Goal: Task Accomplishment & Management: Use online tool/utility

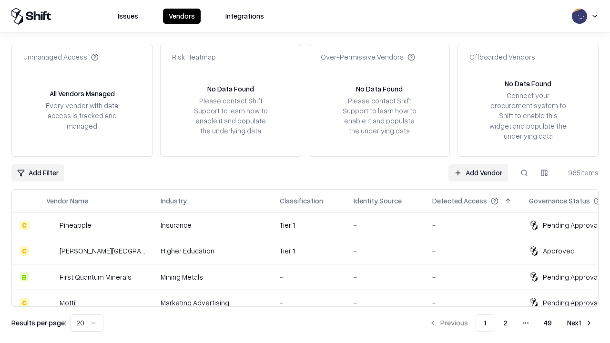
click at [478, 173] on link "Add Vendor" at bounding box center [479, 172] width 60 height 17
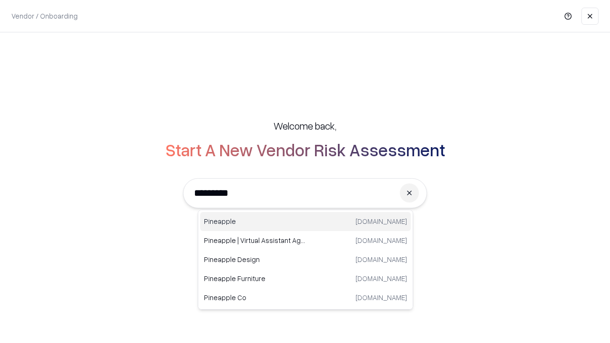
click at [306, 222] on div "Pineapple [DOMAIN_NAME]" at bounding box center [305, 221] width 211 height 19
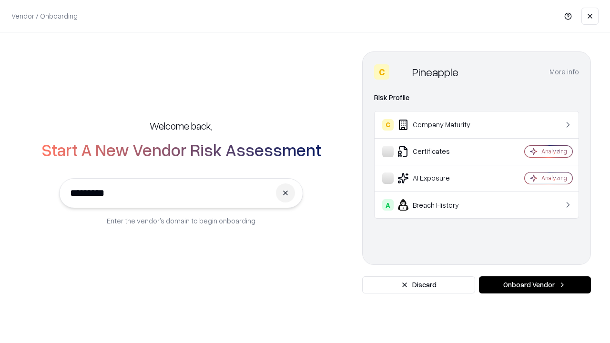
type input "*********"
click at [535, 285] on button "Onboard Vendor" at bounding box center [535, 285] width 112 height 17
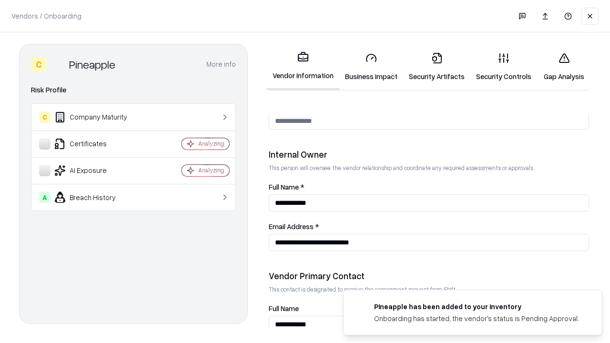
scroll to position [494, 0]
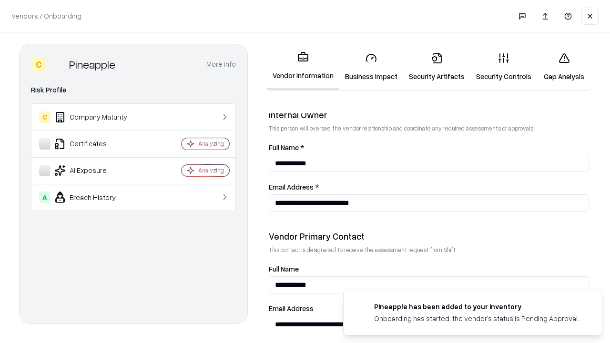
click at [371, 67] on link "Business Impact" at bounding box center [371, 67] width 64 height 44
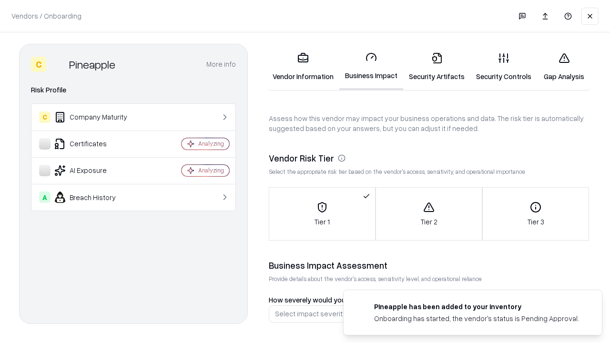
click at [437, 67] on link "Security Artifacts" at bounding box center [436, 67] width 67 height 44
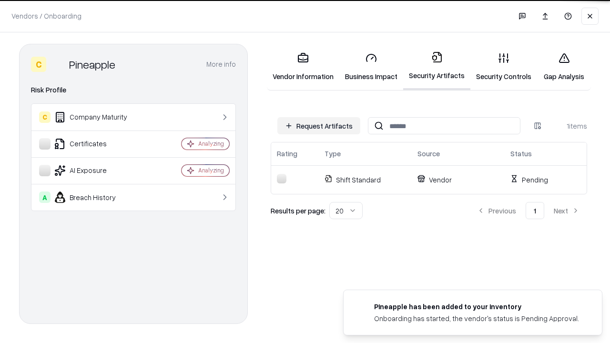
click at [319, 126] on button "Request Artifacts" at bounding box center [318, 125] width 83 height 17
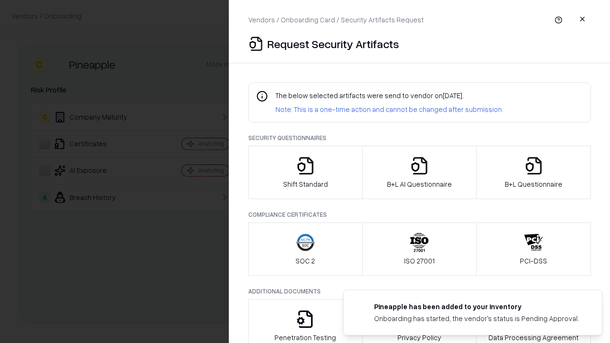
click at [305, 173] on icon "button" at bounding box center [305, 165] width 19 height 19
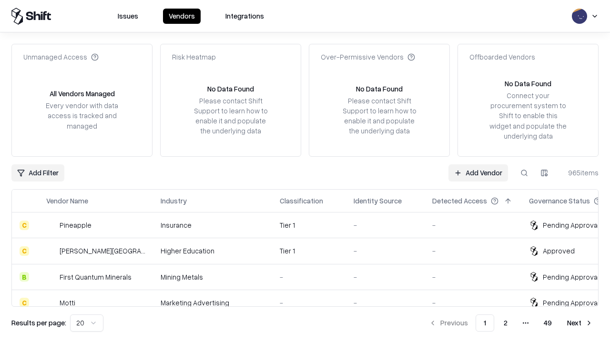
click at [478, 173] on link "Add Vendor" at bounding box center [479, 172] width 60 height 17
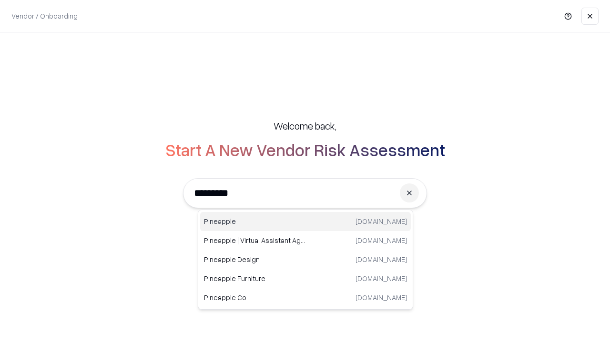
click at [306, 222] on div "Pineapple [DOMAIN_NAME]" at bounding box center [305, 221] width 211 height 19
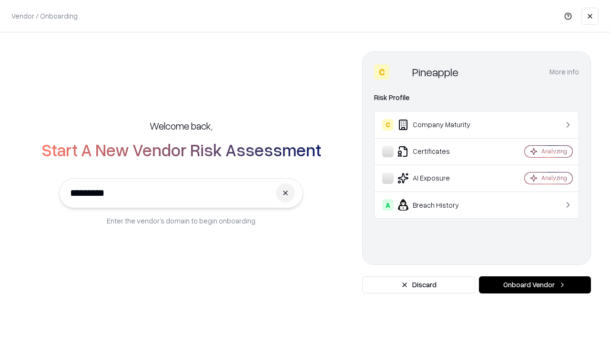
type input "*********"
click at [535, 285] on button "Onboard Vendor" at bounding box center [535, 285] width 112 height 17
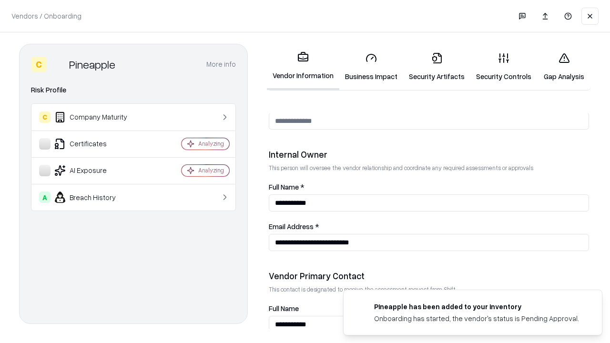
scroll to position [494, 0]
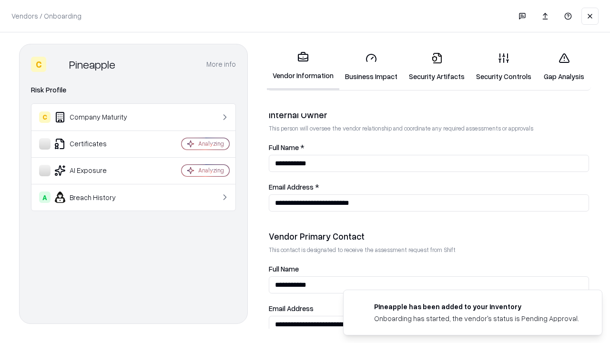
click at [564, 67] on link "Gap Analysis" at bounding box center [564, 67] width 54 height 44
